Goal: Check status: Check status

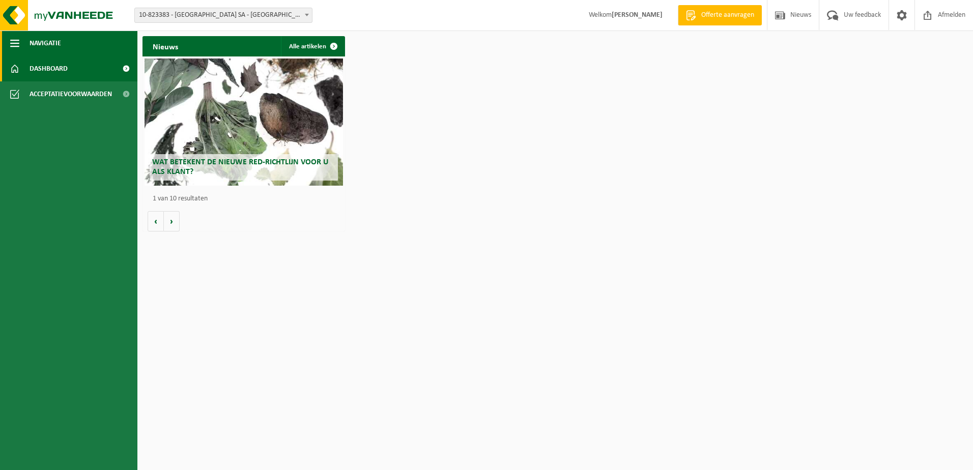
click at [15, 39] on span "button" at bounding box center [14, 43] width 9 height 25
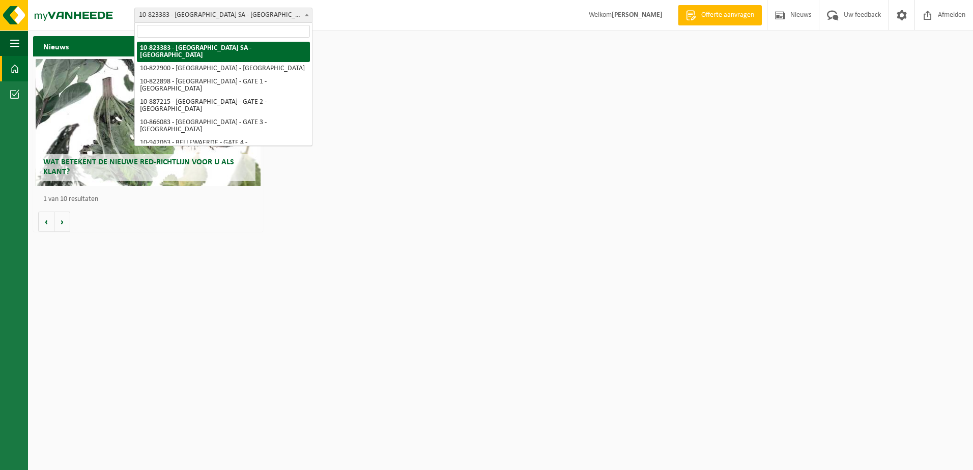
click at [257, 15] on span "10-823383 - [GEOGRAPHIC_DATA] SA - [GEOGRAPHIC_DATA]" at bounding box center [223, 15] width 177 height 14
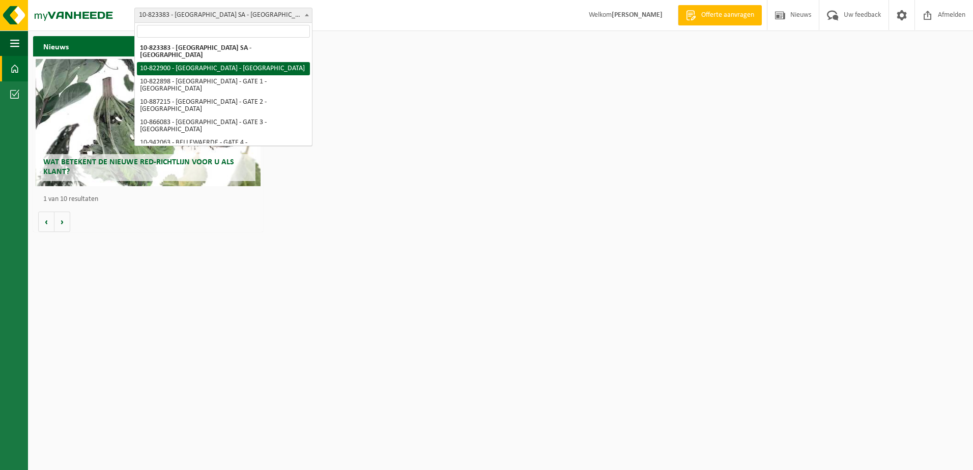
drag, startPoint x: 229, startPoint y: 61, endPoint x: 452, endPoint y: 126, distance: 232.5
select select "40500"
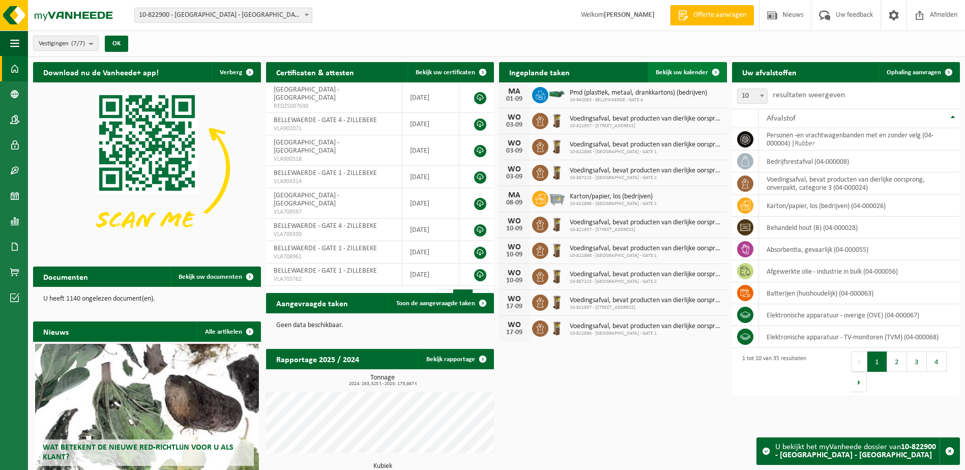
click at [680, 77] on link "Bekijk uw kalender" at bounding box center [687, 72] width 78 height 20
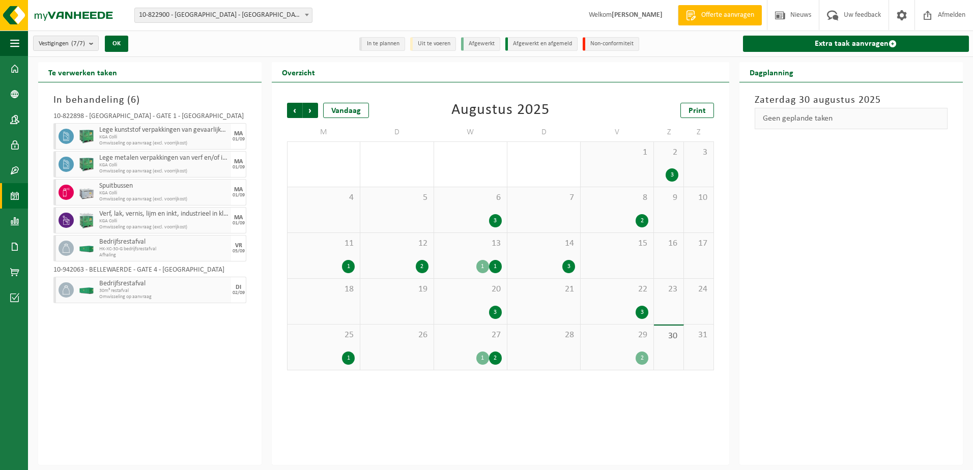
click at [571, 267] on div "3" at bounding box center [568, 266] width 13 height 13
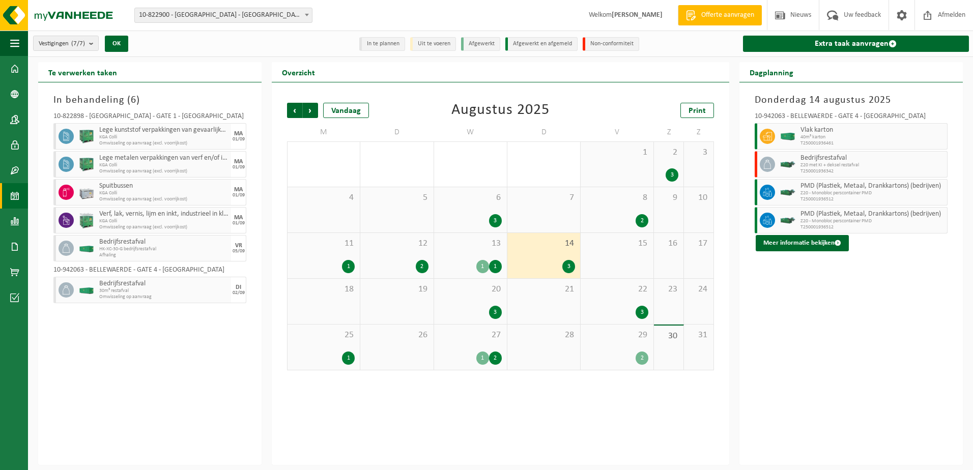
click at [641, 310] on div "3" at bounding box center [641, 312] width 13 height 13
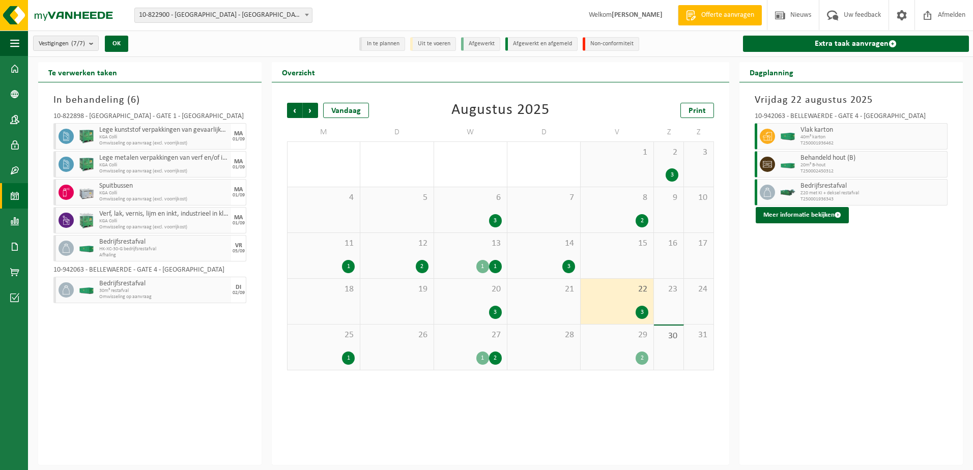
click at [645, 354] on div "2" at bounding box center [641, 358] width 13 height 13
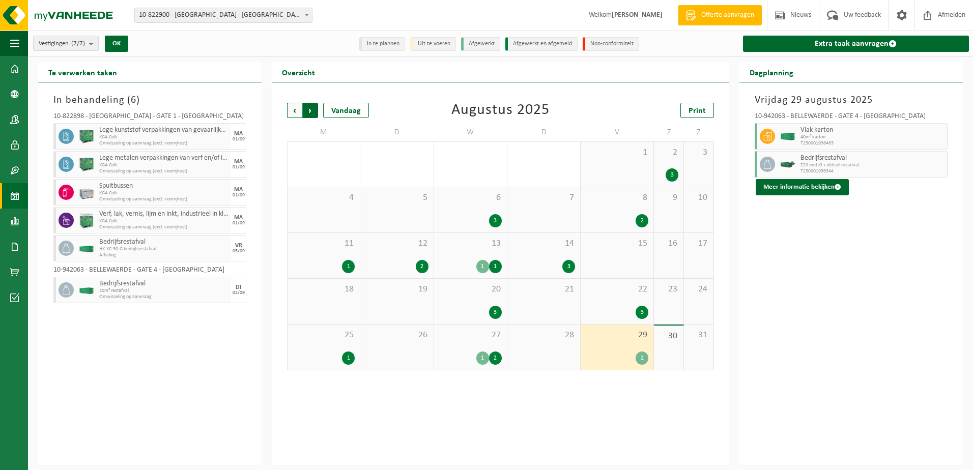
click at [298, 109] on span "Vorige" at bounding box center [294, 110] width 15 height 15
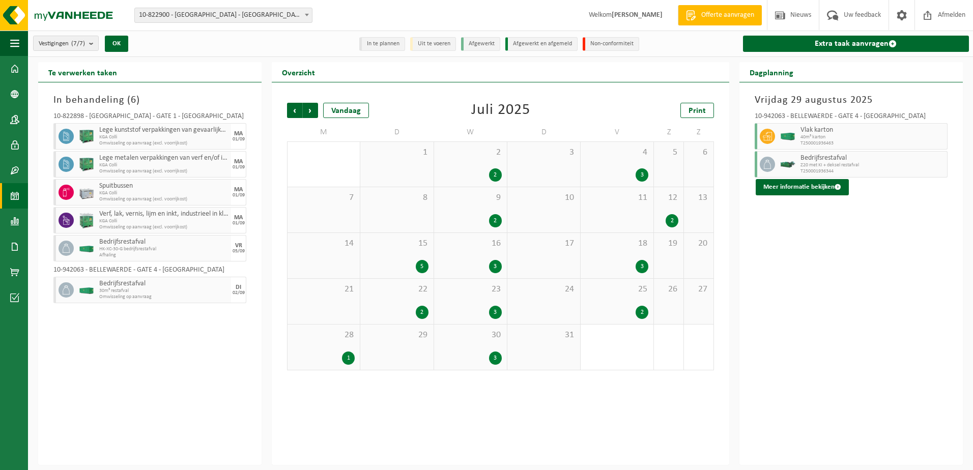
click at [644, 176] on div "3" at bounding box center [641, 174] width 13 height 13
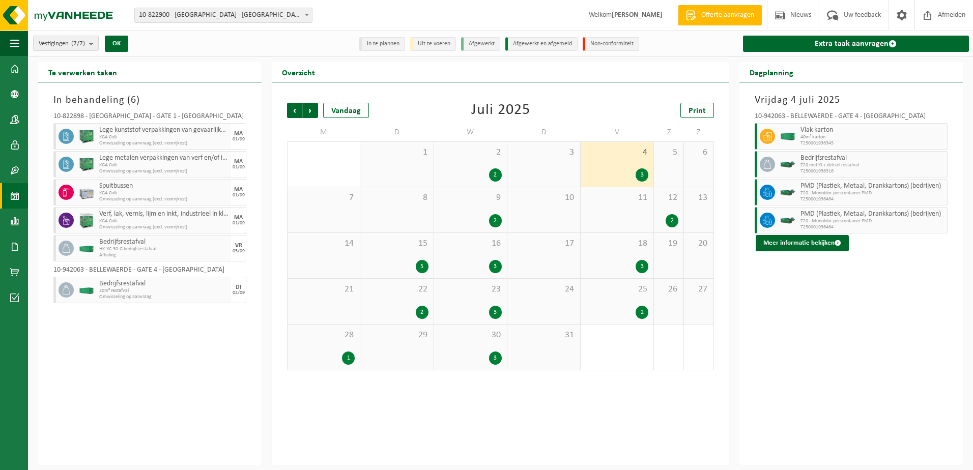
click at [641, 266] on div "3" at bounding box center [641, 266] width 13 height 13
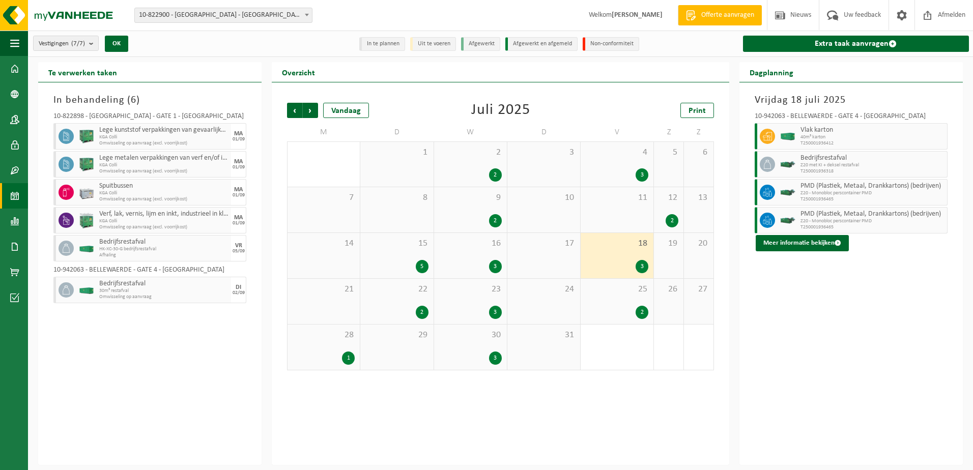
click at [638, 313] on div "2" at bounding box center [641, 312] width 13 height 13
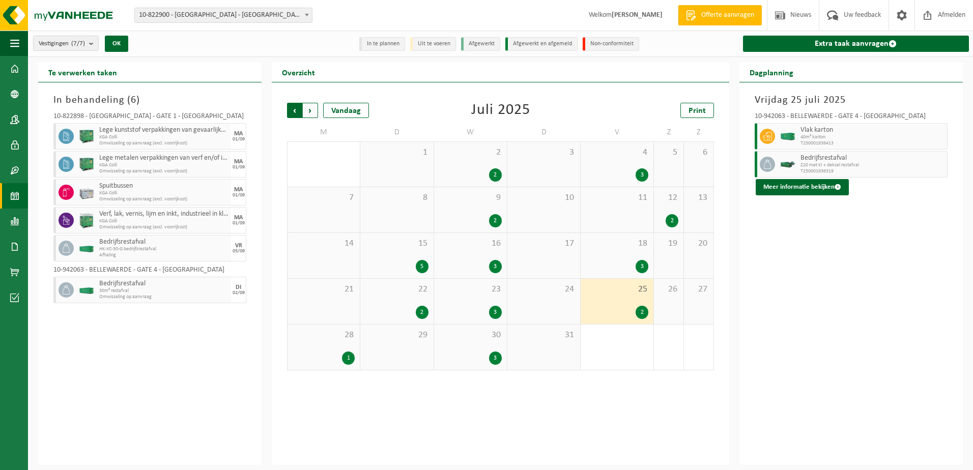
click at [311, 106] on span "Volgende" at bounding box center [310, 110] width 15 height 15
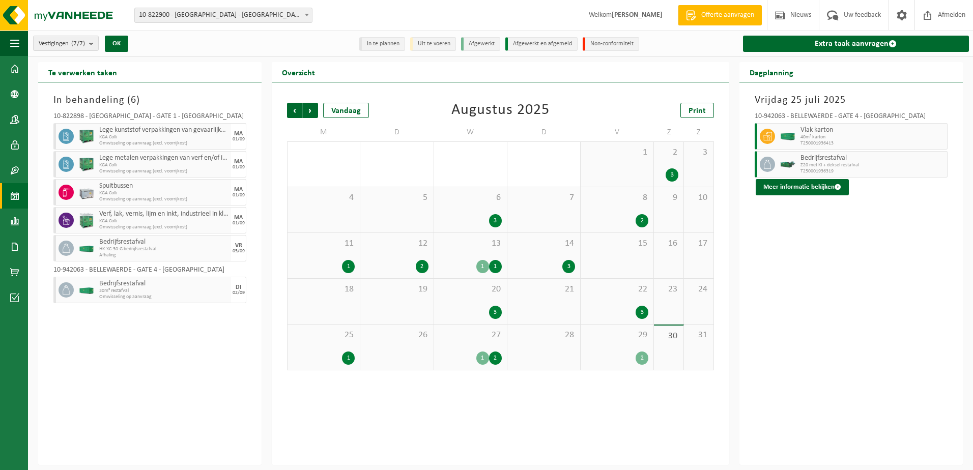
click at [646, 220] on div "2" at bounding box center [641, 220] width 13 height 13
click at [570, 268] on div "3" at bounding box center [568, 266] width 13 height 13
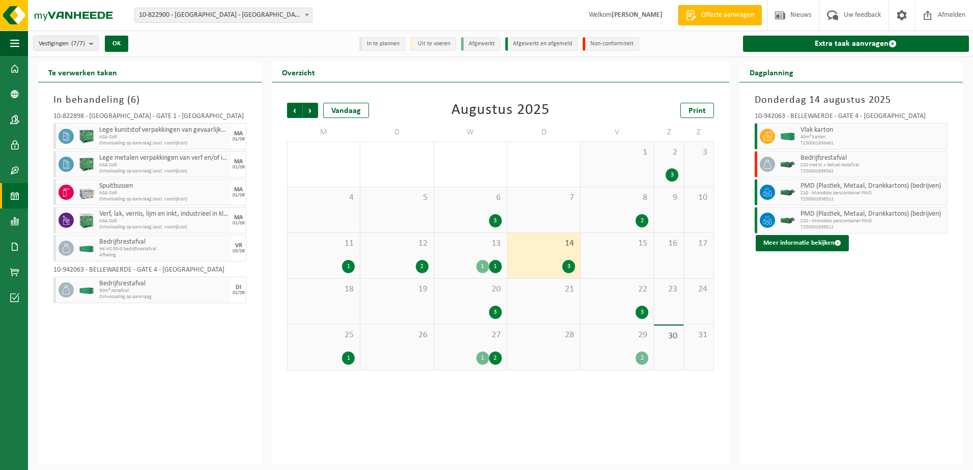
click at [643, 311] on div "3" at bounding box center [641, 312] width 13 height 13
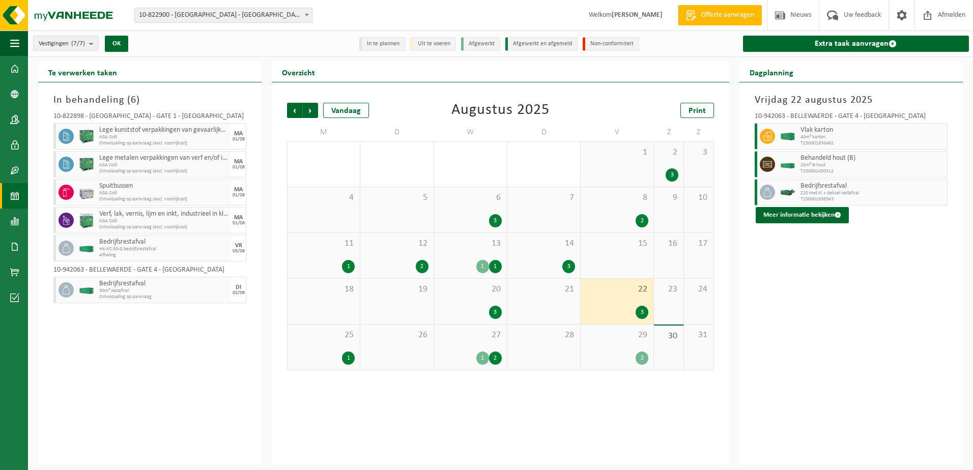
click at [493, 311] on div "3" at bounding box center [495, 312] width 13 height 13
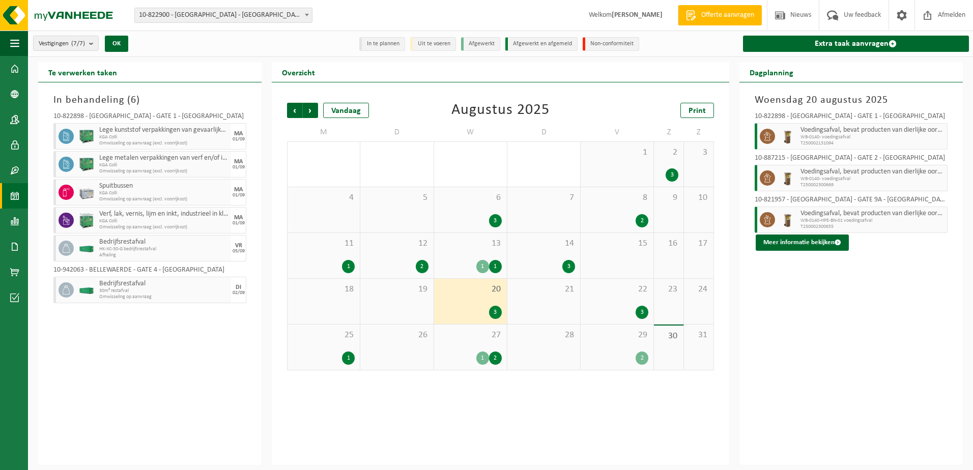
click at [353, 353] on div "1" at bounding box center [348, 358] width 13 height 13
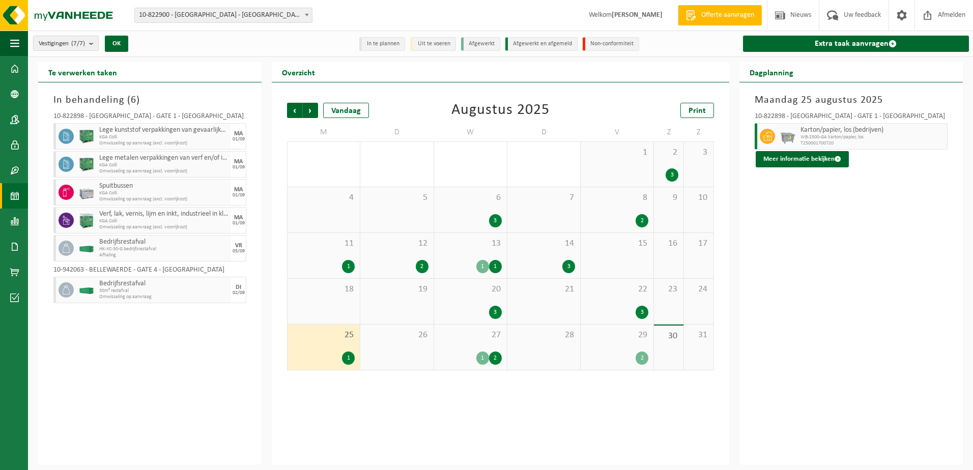
click at [493, 357] on div "2" at bounding box center [495, 358] width 13 height 13
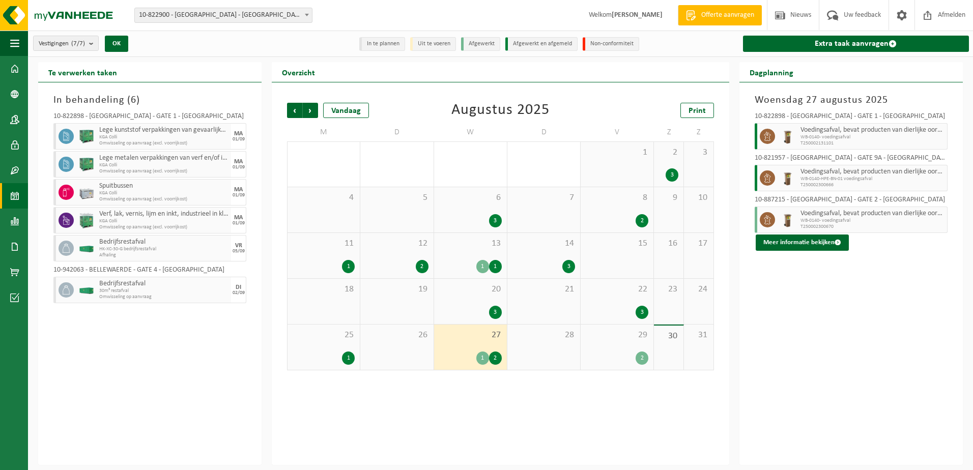
click at [483, 360] on div "1" at bounding box center [482, 358] width 13 height 13
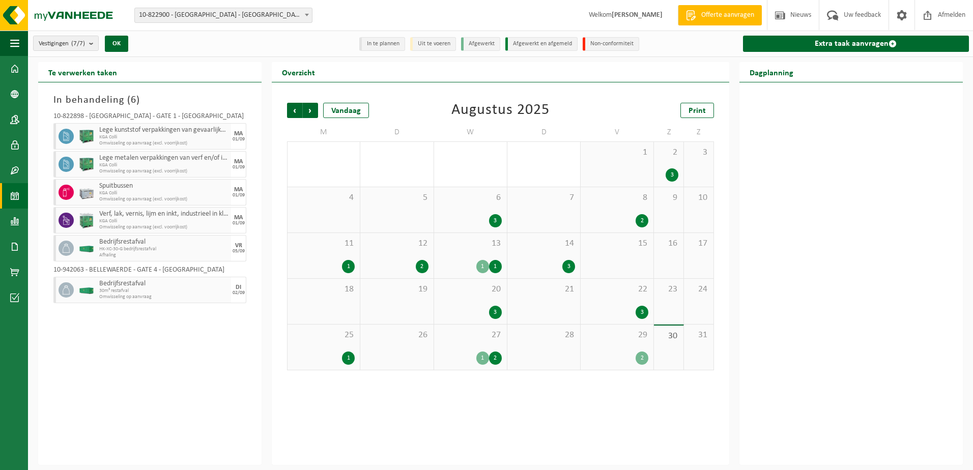
click at [647, 353] on div "2" at bounding box center [616, 358] width 63 height 13
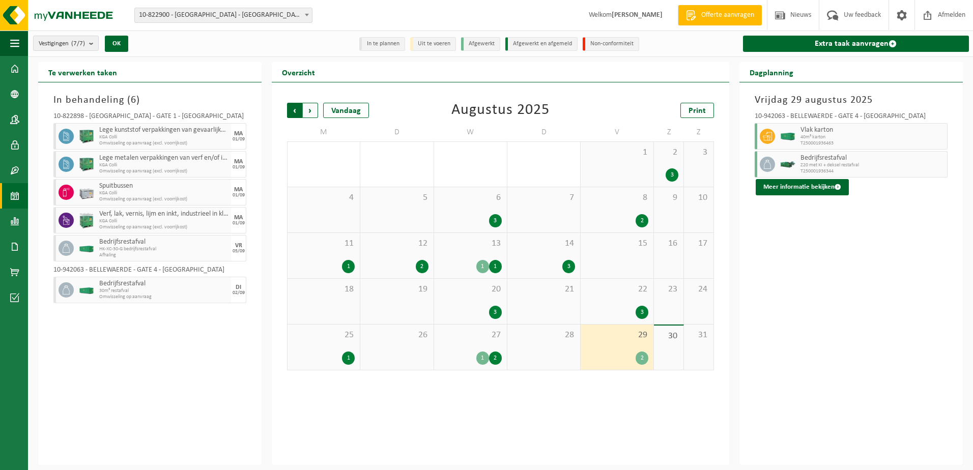
click at [310, 112] on span "Volgende" at bounding box center [310, 110] width 15 height 15
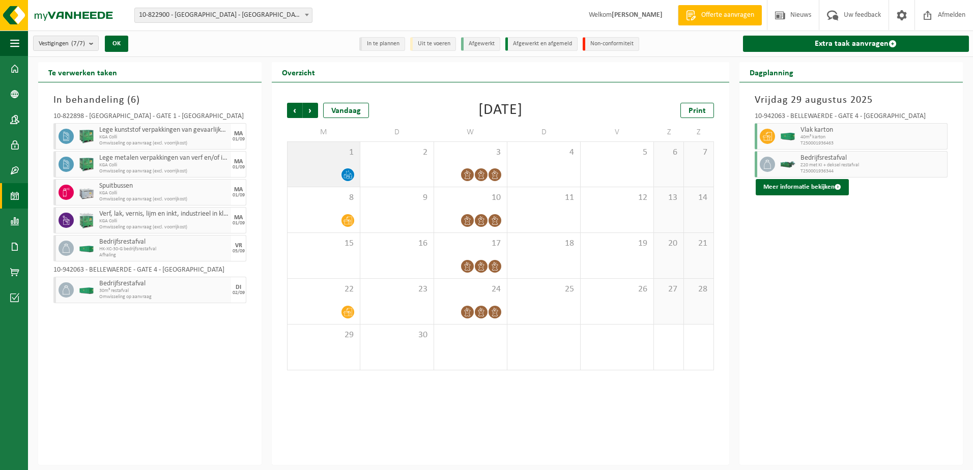
click at [347, 172] on icon at bounding box center [347, 174] width 9 height 9
